Goal: Transaction & Acquisition: Download file/media

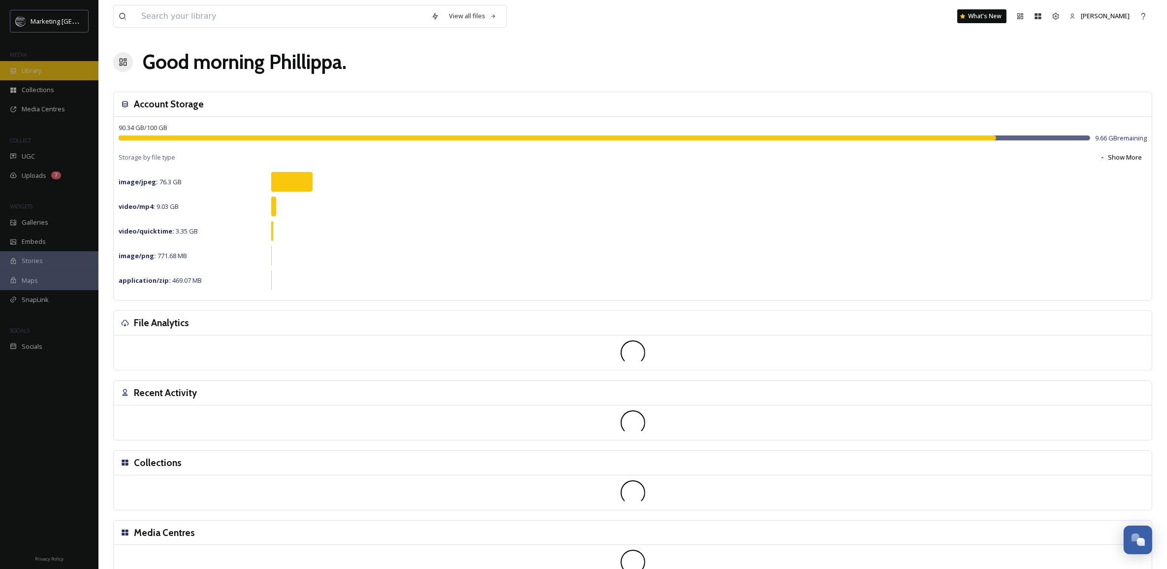
click at [36, 71] on span "Library" at bounding box center [32, 70] width 20 height 9
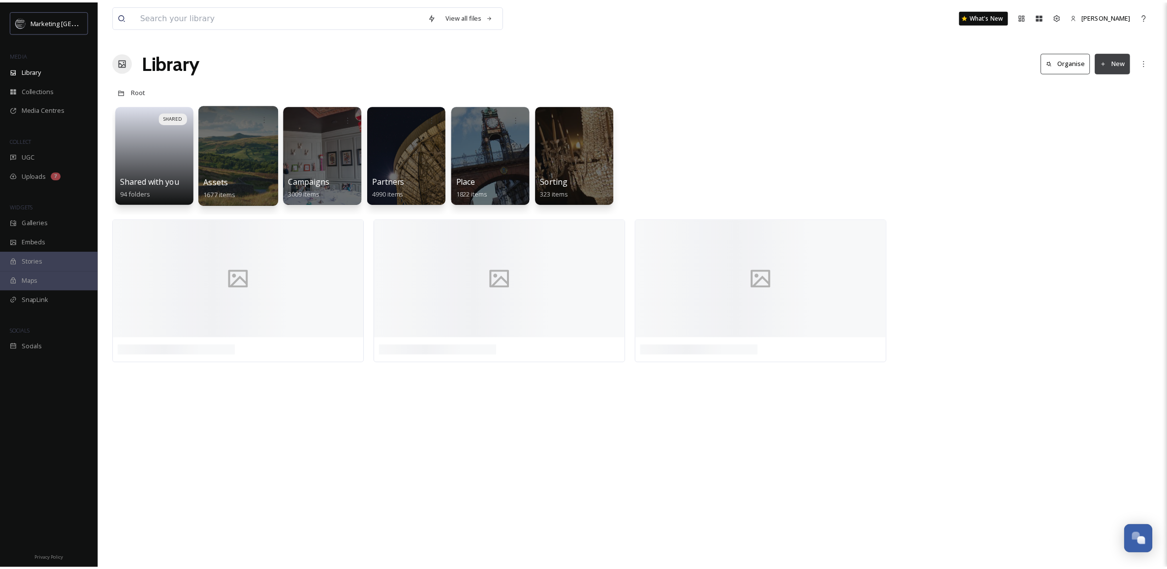
scroll to position [374, 0]
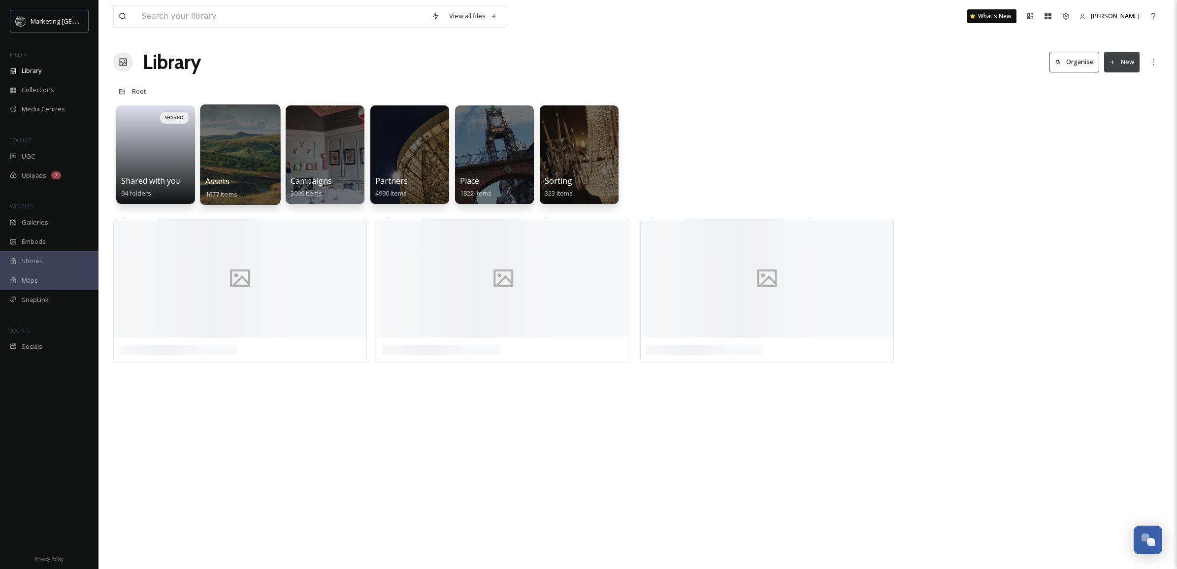
click at [248, 158] on div at bounding box center [240, 154] width 80 height 100
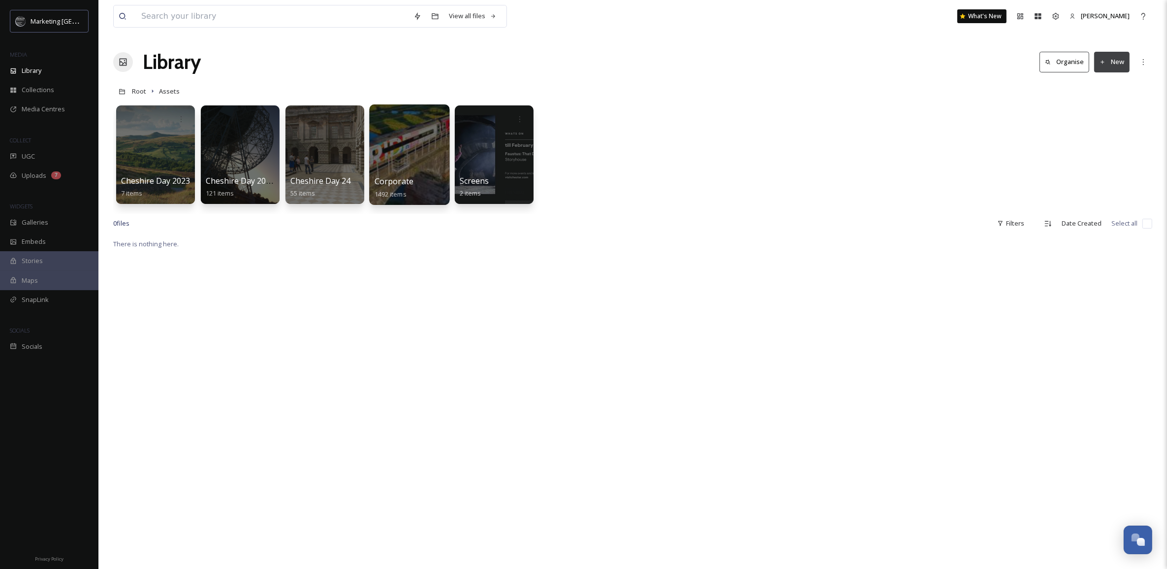
click at [415, 163] on div at bounding box center [409, 154] width 80 height 100
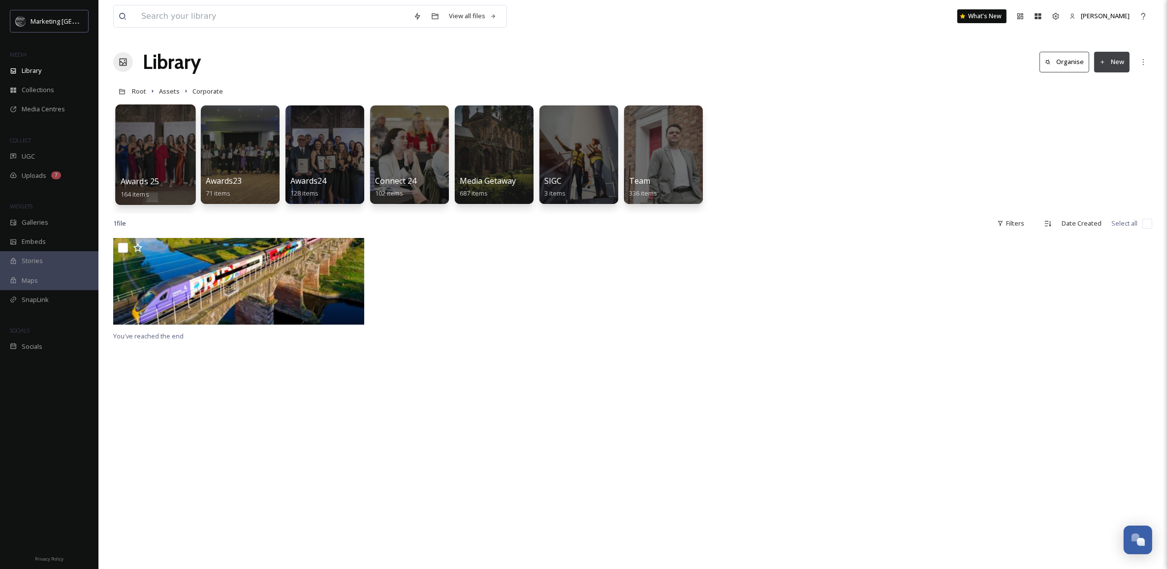
click at [130, 164] on div at bounding box center [155, 154] width 80 height 100
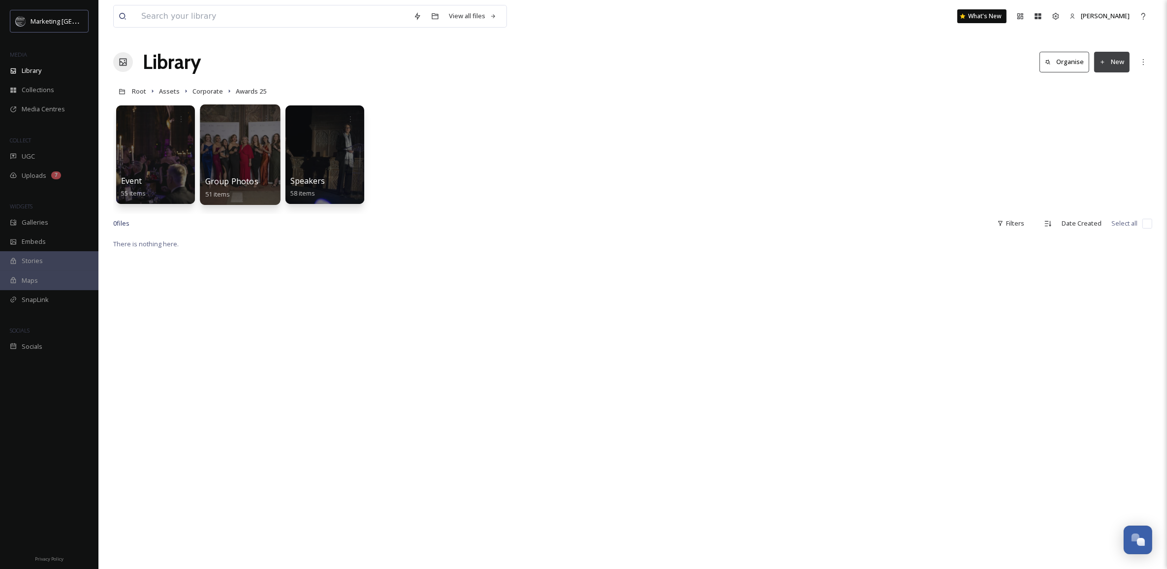
click at [234, 151] on div at bounding box center [240, 154] width 80 height 100
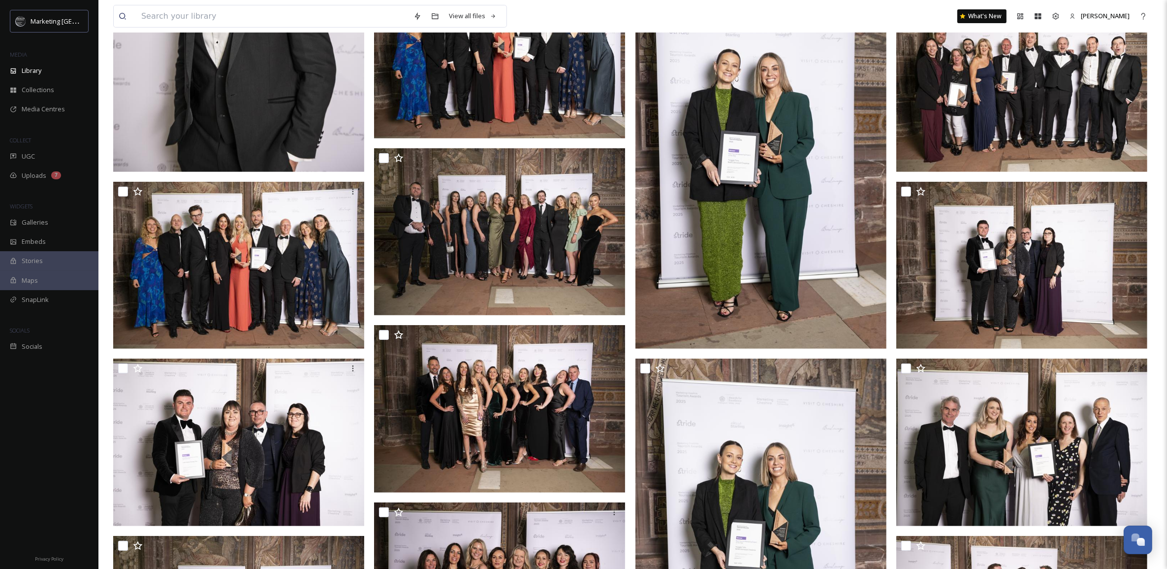
scroll to position [520, 0]
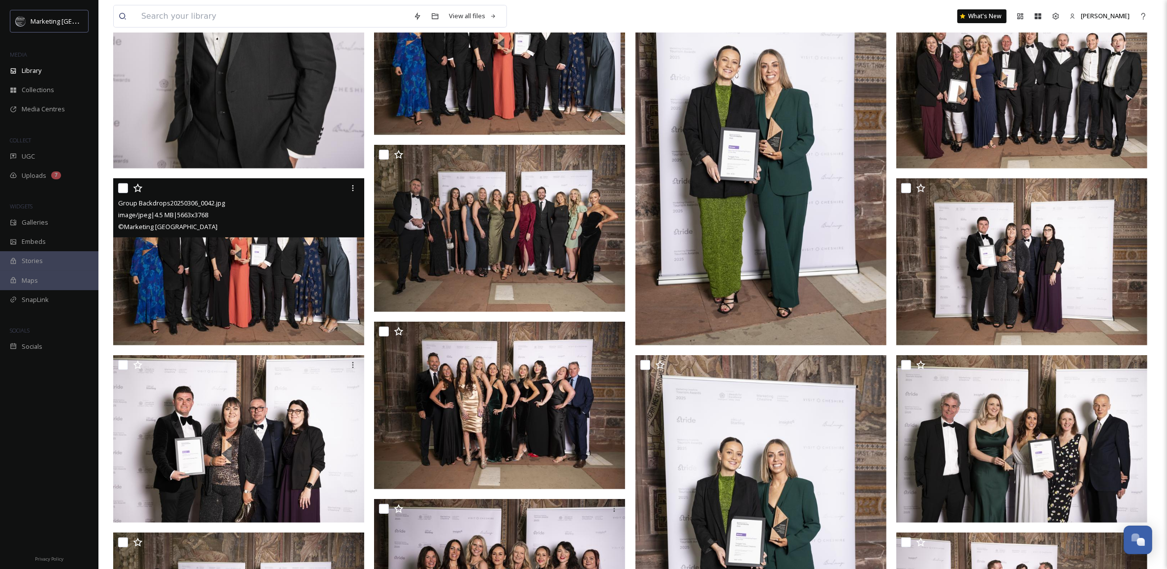
click at [226, 257] on img at bounding box center [238, 261] width 251 height 167
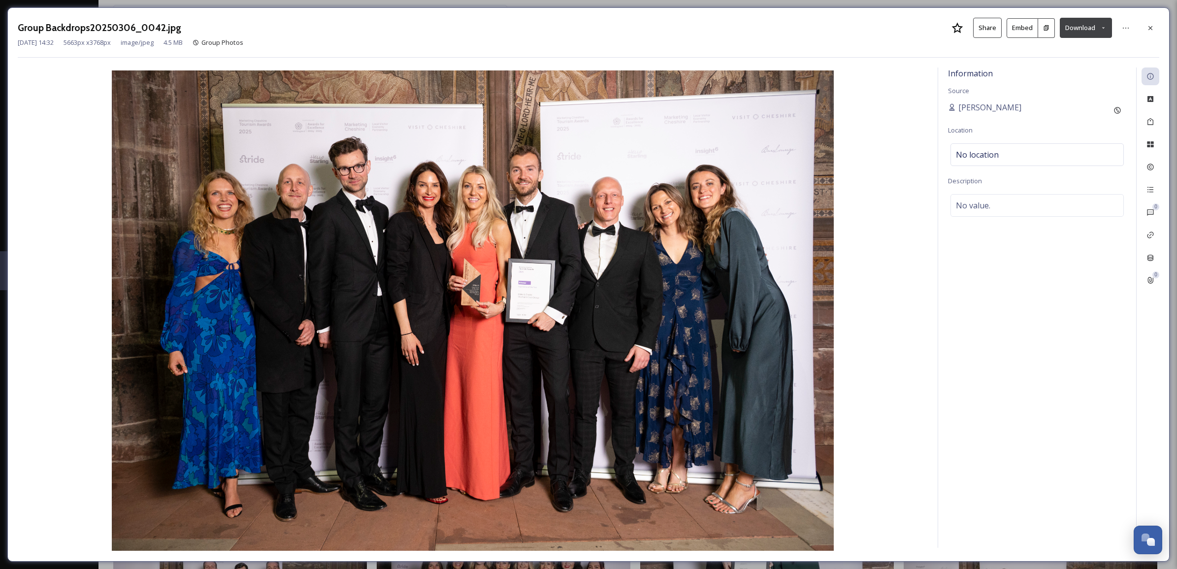
click at [1097, 24] on button "Download" at bounding box center [1085, 28] width 52 height 20
click at [1077, 70] on span "Download Large (2000 x 1331)" at bounding box center [1056, 69] width 87 height 9
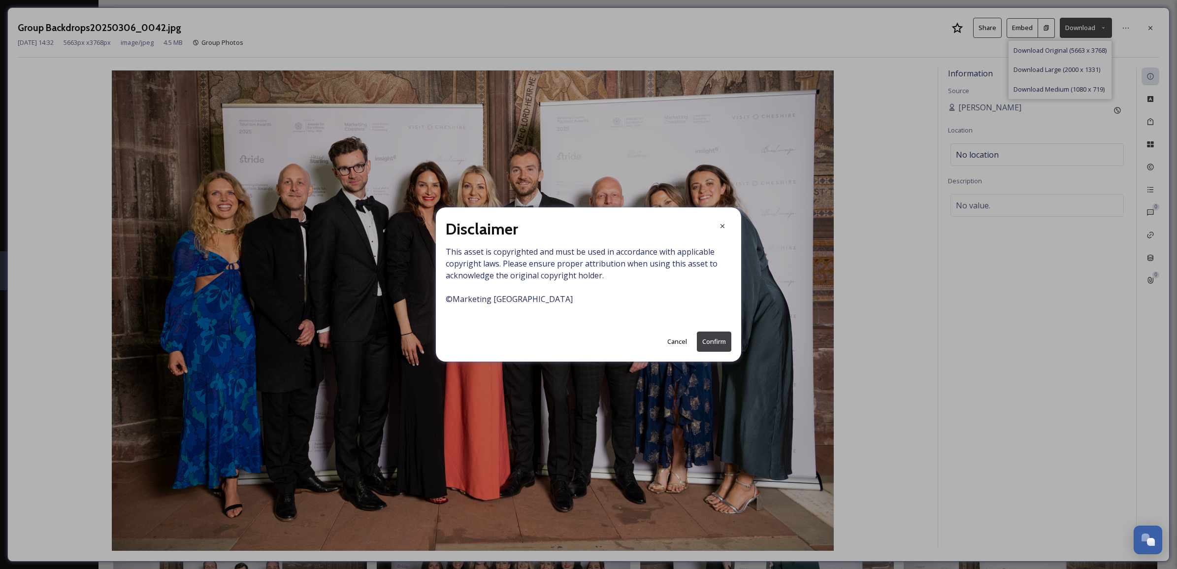
click at [677, 340] on button "Cancel" at bounding box center [677, 341] width 30 height 19
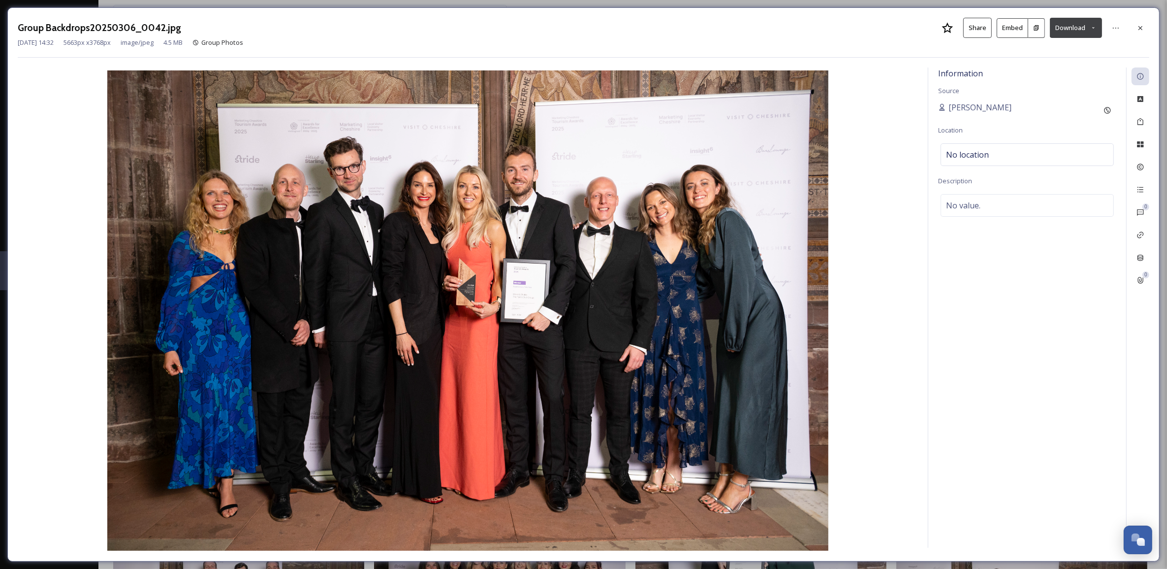
click at [1090, 30] on icon at bounding box center [1093, 28] width 6 height 6
click at [1054, 83] on div "Download Medium (1080 x 719)" at bounding box center [1050, 89] width 103 height 19
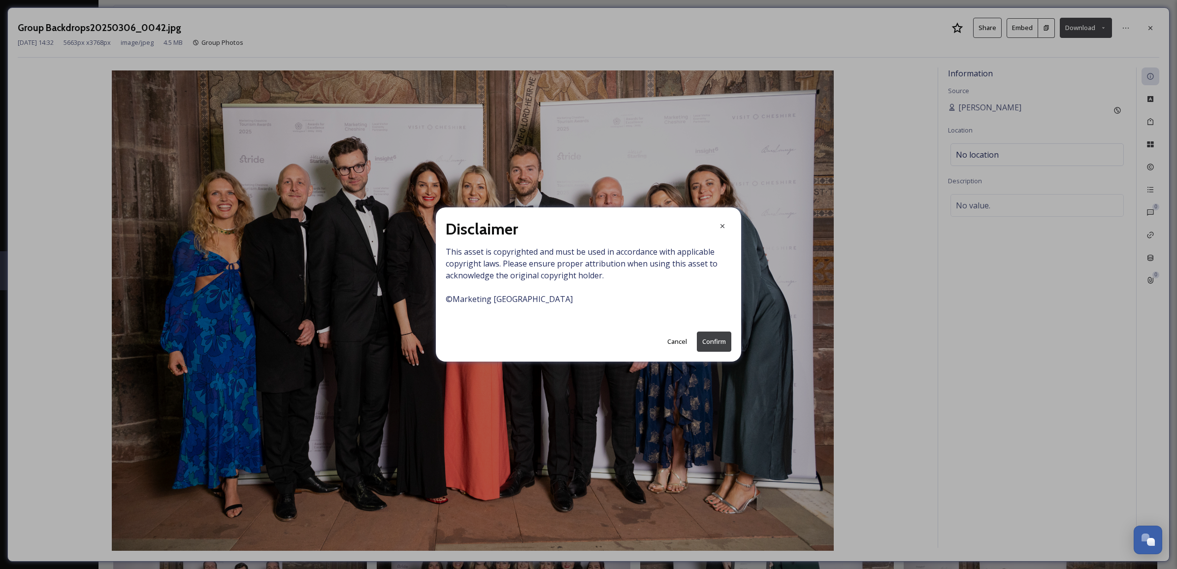
click at [717, 337] on button "Confirm" at bounding box center [714, 341] width 34 height 20
